Goal: Find specific page/section: Find specific page/section

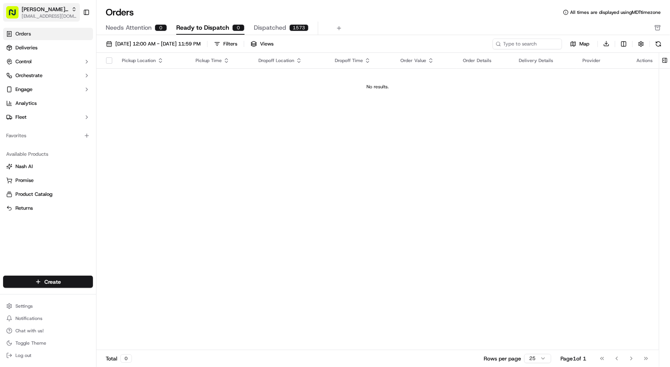
click at [37, 12] on span "Betty Transportation" at bounding box center [45, 9] width 47 height 8
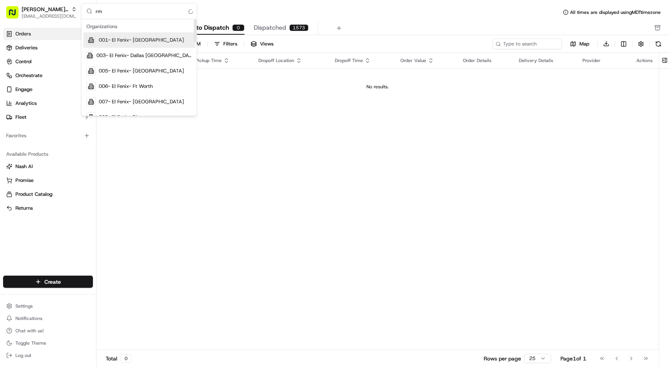
type input "r"
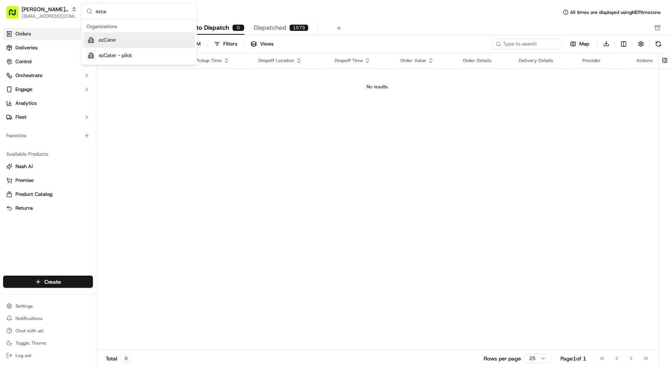
type input "ezca"
click at [108, 41] on span "ezCater" at bounding box center [108, 40] width 18 height 7
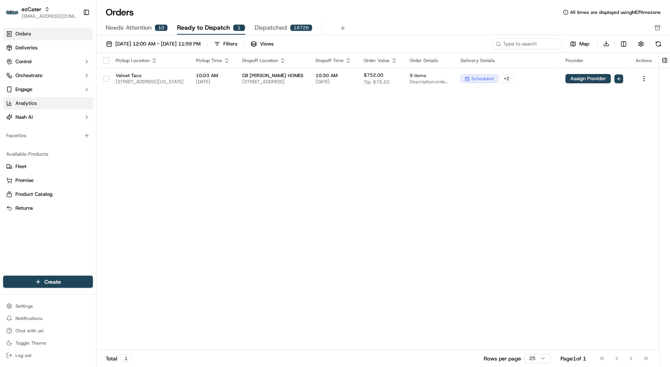
click at [40, 106] on link "Analytics" at bounding box center [48, 103] width 90 height 12
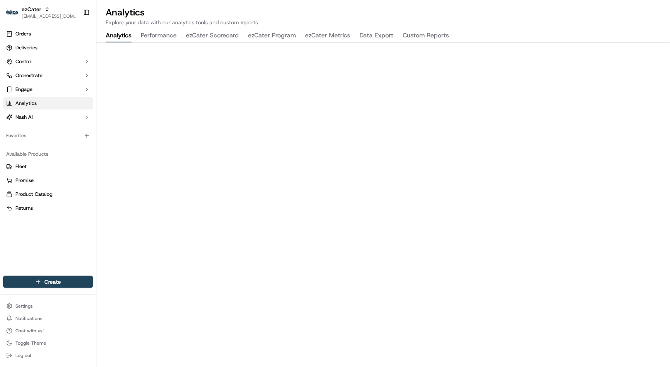
click at [283, 34] on button "ezCater Program" at bounding box center [272, 35] width 48 height 13
